Goal: Information Seeking & Learning: Learn about a topic

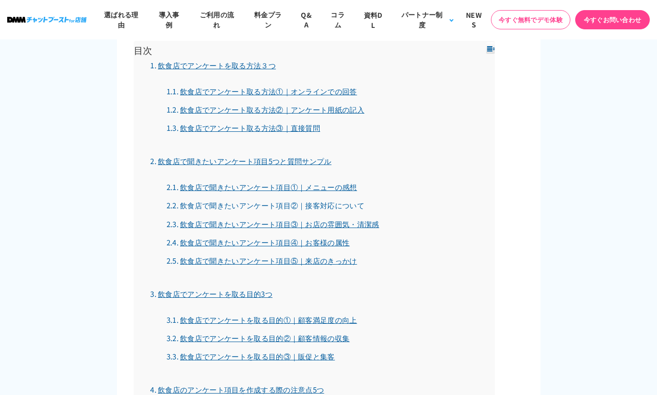
scroll to position [766, 0]
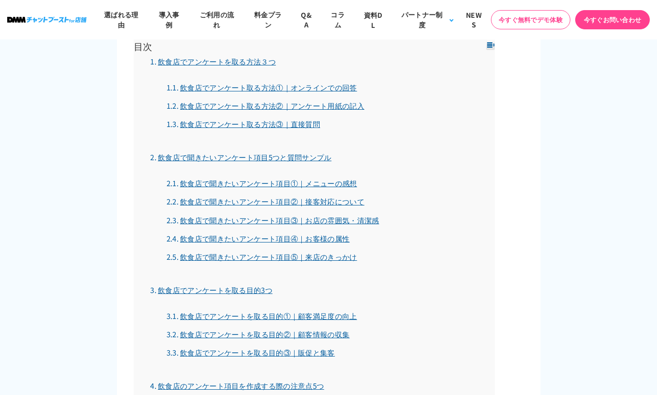
click at [293, 263] on li "飲食店で聞きたいアンケート項目5つと質問サンプル 飲食店で聞きたいアンケート項目①｜メニューの感想 飲食店で聞きたいアンケート項目②｜接客対応について 飲食店…" at bounding box center [322, 215] width 345 height 126
click at [294, 260] on link "飲食店で聞きたいアンケート項目⑤｜来店のきっかけ" at bounding box center [262, 257] width 191 height 10
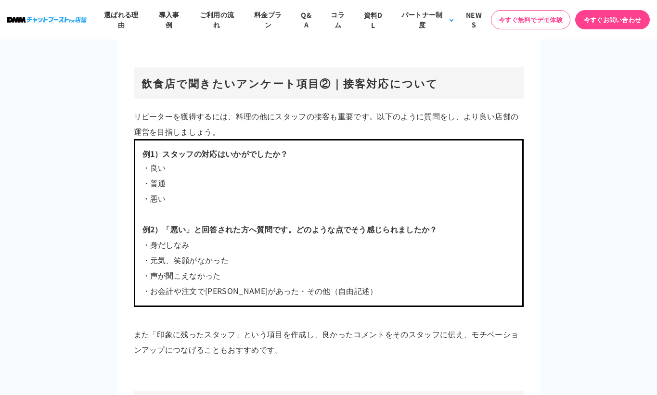
scroll to position [3939, 0]
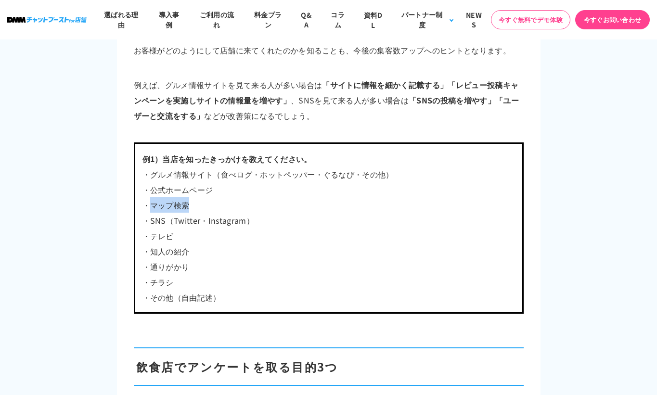
drag, startPoint x: 151, startPoint y: 204, endPoint x: 191, endPoint y: 204, distance: 40.0
click at [191, 204] on p "・マップ検索" at bounding box center [329, 204] width 373 height 15
copy p "マップ検索"
click at [247, 233] on p "・テレビ" at bounding box center [329, 235] width 373 height 15
drag, startPoint x: 150, startPoint y: 252, endPoint x: 212, endPoint y: 251, distance: 62.6
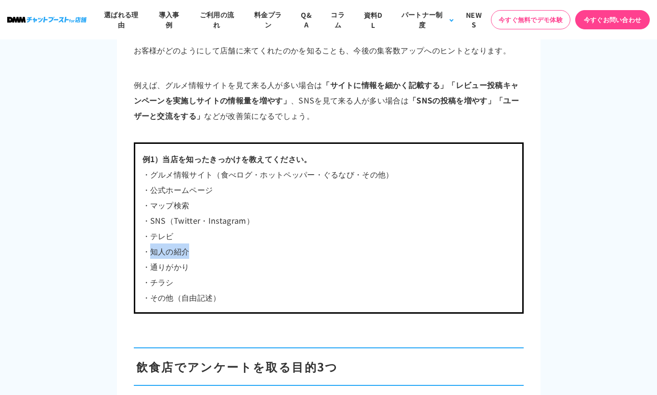
click at [212, 251] on p "・知人の紹介" at bounding box center [329, 251] width 373 height 15
copy p "知人の紹介"
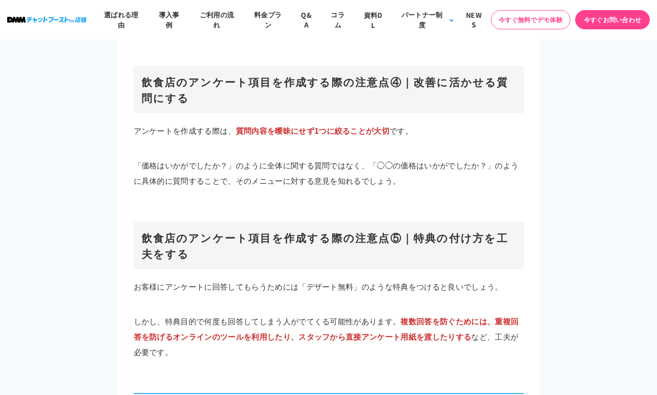
scroll to position [5316, 0]
